Goal: Information Seeking & Learning: Learn about a topic

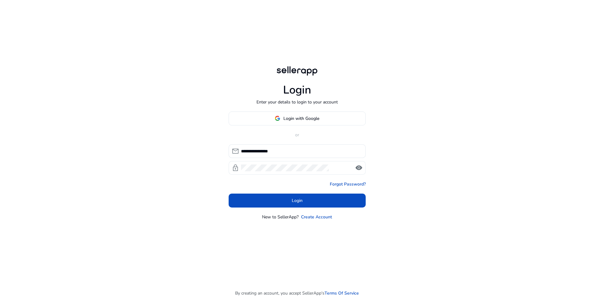
click at [355, 168] on span "visibility" at bounding box center [358, 167] width 7 height 7
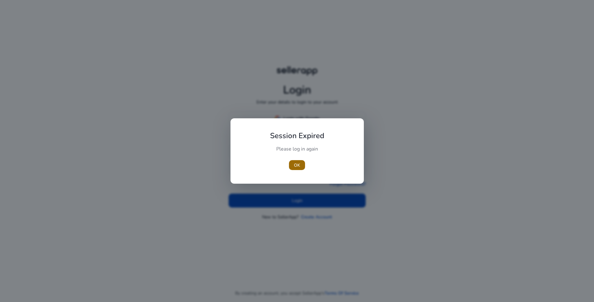
click at [297, 162] on span "OK" at bounding box center [297, 165] width 6 height 7
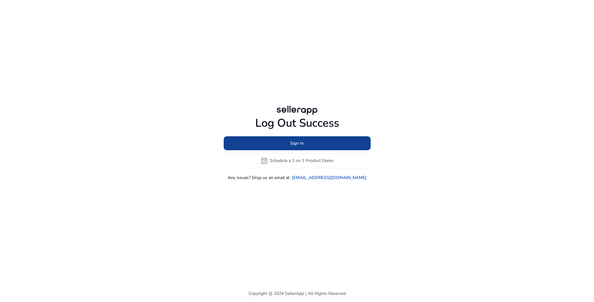
click at [296, 145] on span "Sign In" at bounding box center [297, 143] width 14 height 7
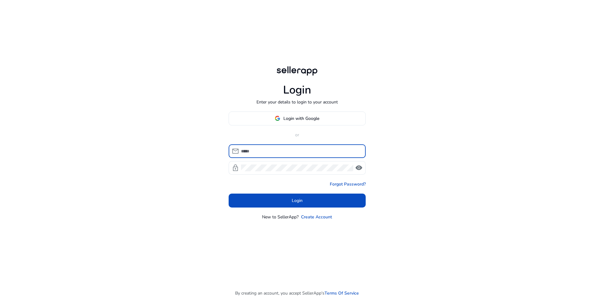
type input "**********"
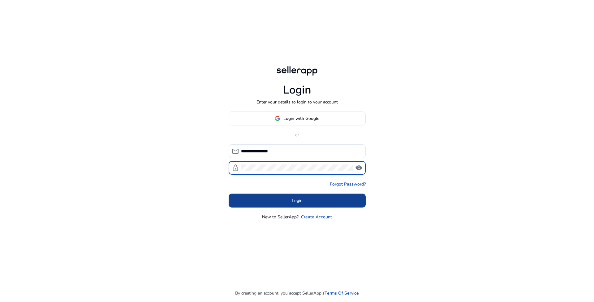
click at [310, 201] on span at bounding box center [297, 200] width 137 height 15
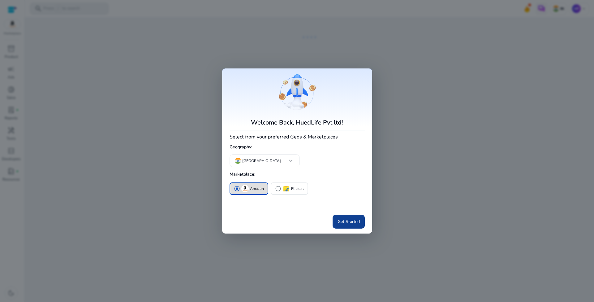
click at [353, 221] on span "Get Started" at bounding box center [349, 221] width 22 height 7
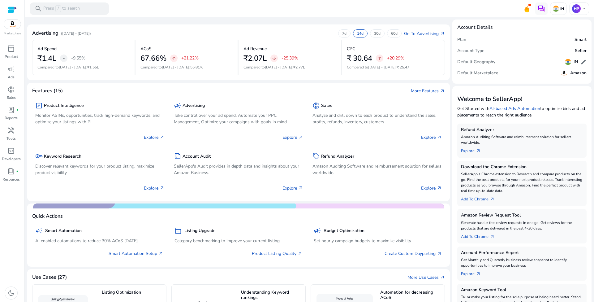
click at [203, 16] on mat-toolbar "search Press / to search IN [GEOGRAPHIC_DATA] keyboard_arrow_down" at bounding box center [310, 8] width 570 height 17
click at [89, 158] on div "key Keyword Research" at bounding box center [99, 156] width 129 height 9
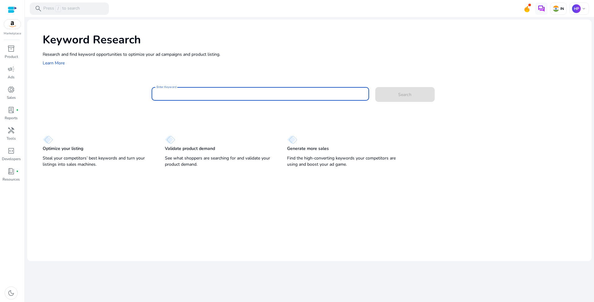
click at [185, 96] on input "Enter Keyword" at bounding box center [261, 93] width 208 height 7
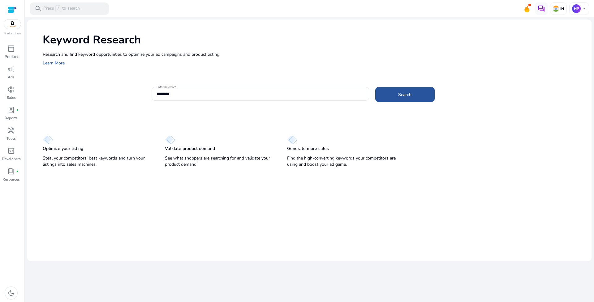
click at [415, 91] on span at bounding box center [405, 94] width 59 height 15
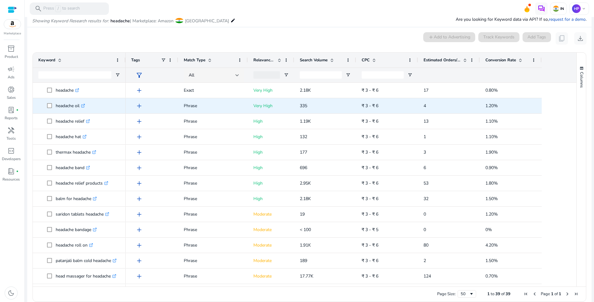
scroll to position [53, 0]
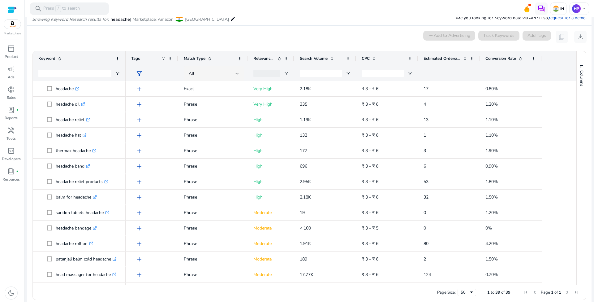
click at [332, 59] on span at bounding box center [332, 58] width 5 height 5
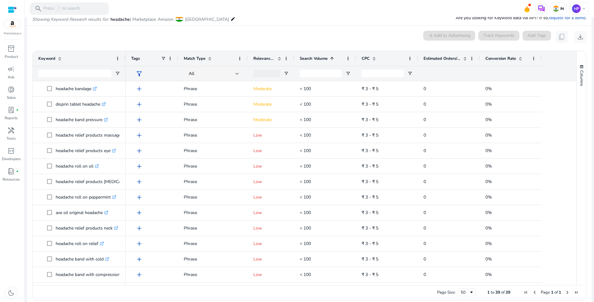
click at [332, 60] on span at bounding box center [332, 58] width 5 height 5
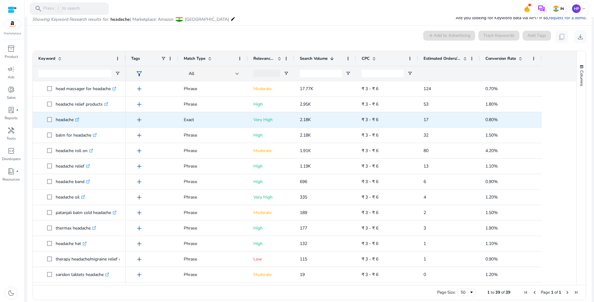
scroll to position [0, 0]
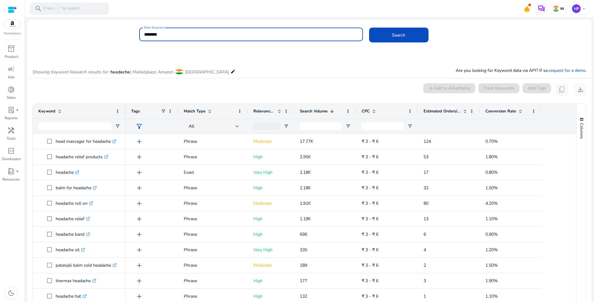
drag, startPoint x: 178, startPoint y: 34, endPoint x: 108, endPoint y: 29, distance: 69.9
click at [108, 29] on div "Enter Keyword ******** Search" at bounding box center [307, 38] width 560 height 20
type input "*******"
click at [395, 33] on span "Search" at bounding box center [398, 35] width 13 height 7
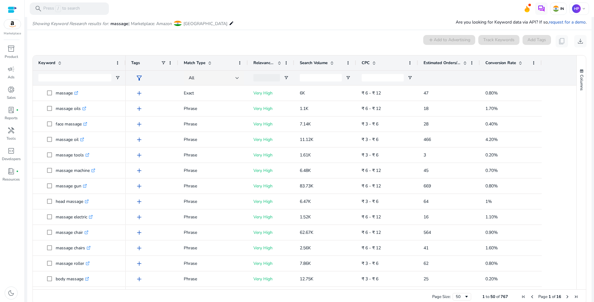
scroll to position [53, 0]
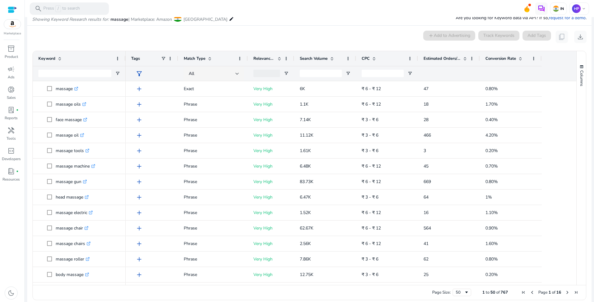
click at [323, 60] on span "Search Volume" at bounding box center [314, 59] width 28 height 6
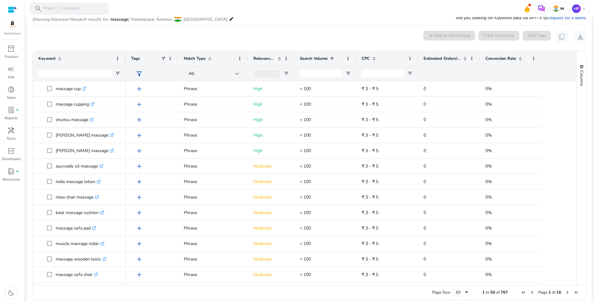
click at [323, 60] on span "Search Volume" at bounding box center [314, 59] width 28 height 6
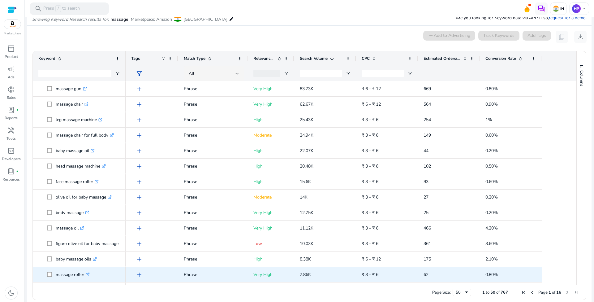
scroll to position [0, 0]
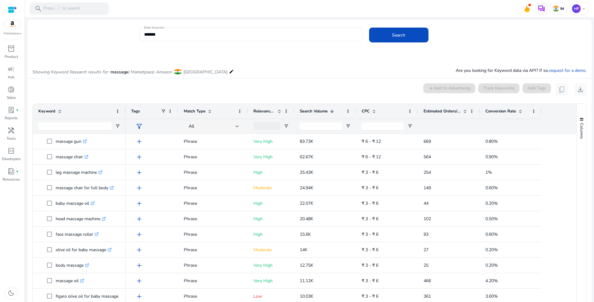
click at [136, 87] on div "0 keyword(s) selected add Add to Advertising Track Keywords Add Tags content_co…" at bounding box center [309, 89] width 555 height 12
